Goal: Transaction & Acquisition: Subscribe to service/newsletter

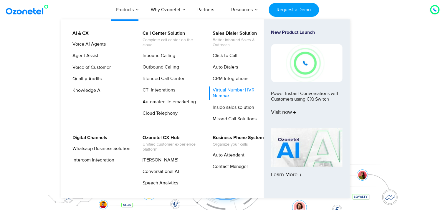
click at [233, 94] on link "Virtual Number | IVR Number" at bounding box center [240, 93] width 63 height 13
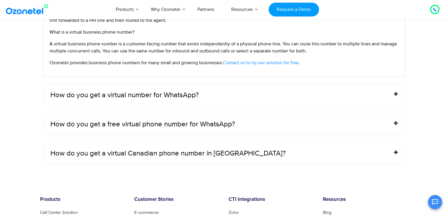
scroll to position [2443, 0]
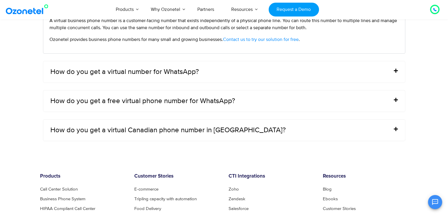
click at [183, 134] on div "How do you get a virtual Canadian phone number in India?" at bounding box center [224, 130] width 362 height 21
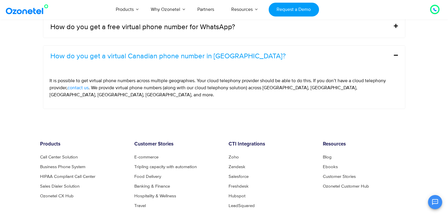
scroll to position [2385, 0]
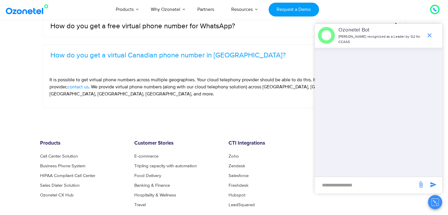
click at [436, 12] on div at bounding box center [434, 9] width 7 height 7
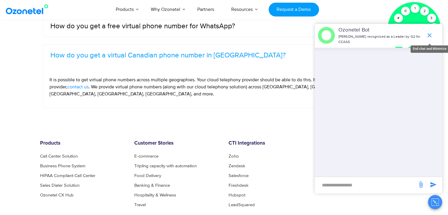
click at [431, 37] on icon "end chat or minimize" at bounding box center [429, 35] width 7 height 7
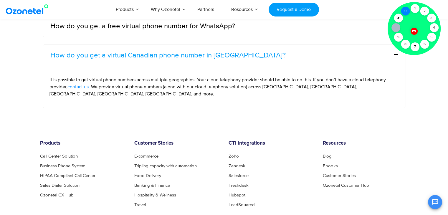
click at [407, 10] on div "0" at bounding box center [405, 11] width 9 height 9
click at [435, 9] on div "Click to talk to us! Call connected 1 2 3 4 5 6 7 8 9 # 0" at bounding box center [435, 9] width 0 height 0
click at [420, 13] on div "2" at bounding box center [424, 11] width 9 height 9
click at [415, 29] on icon at bounding box center [413, 30] width 5 height 5
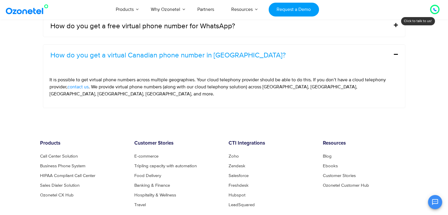
click at [385, 78] on span "It is possible to get virtual phone numbers across multiple geographies. Your c…" at bounding box center [217, 83] width 336 height 13
click at [8, 10] on img at bounding box center [28, 9] width 48 height 11
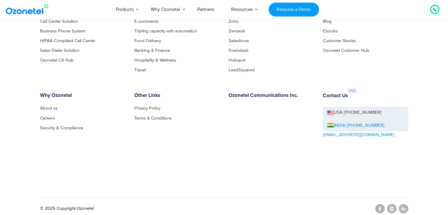
scroll to position [3245, 0]
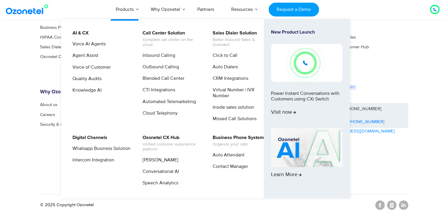
click at [222, 50] on li "Sales Dialer Solution Better Inbound Sales & Outreach Click to Call Auto Dialer…" at bounding box center [244, 77] width 70 height 97
drag, startPoint x: 222, startPoint y: 50, endPoint x: 221, endPoint y: 54, distance: 4.1
click at [222, 51] on li "Sales Dialer Solution Better Inbound Sales & Outreach Click to Call Auto Dialer…" at bounding box center [244, 77] width 70 height 97
click at [221, 54] on link "Click to Call" at bounding box center [223, 55] width 29 height 7
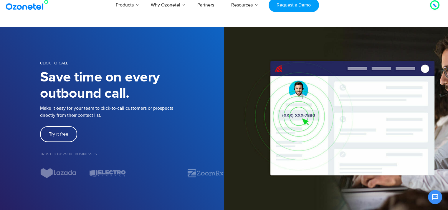
scroll to position [4, 0]
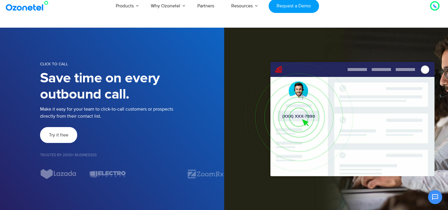
click at [58, 137] on span "Try it free" at bounding box center [58, 135] width 19 height 5
